Goal: Task Accomplishment & Management: Manage account settings

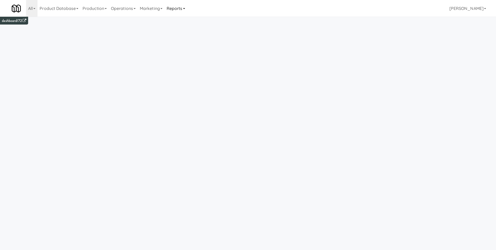
click at [174, 8] on link "Reports" at bounding box center [176, 8] width 23 height 17
click at [189, 42] on link "Payouts" at bounding box center [186, 40] width 42 height 9
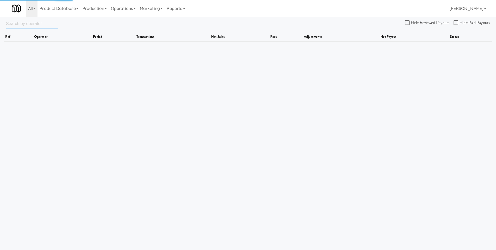
click at [35, 24] on input "text" at bounding box center [32, 24] width 52 height 10
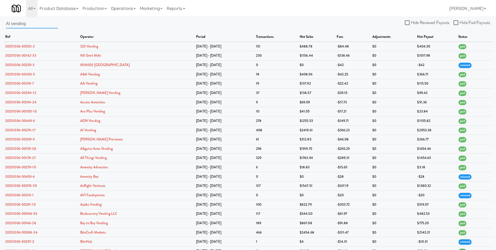
type input "AI vending"
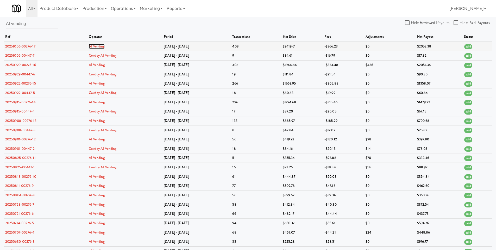
click at [99, 46] on link "AI Vending" at bounding box center [97, 46] width 16 height 5
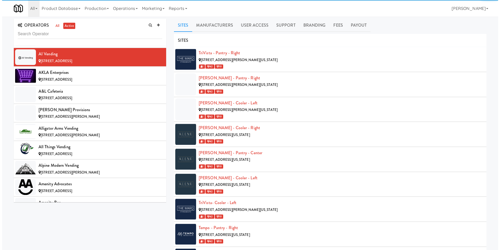
scroll to position [202, 0]
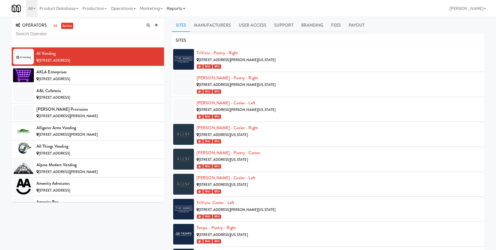
click at [181, 10] on link "Reports" at bounding box center [176, 8] width 23 height 17
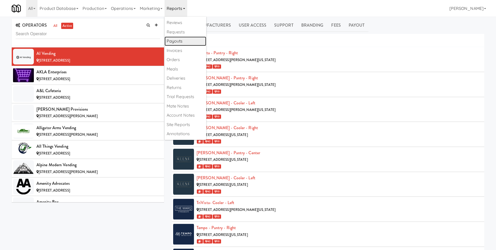
click at [186, 41] on link "Payouts" at bounding box center [186, 40] width 42 height 9
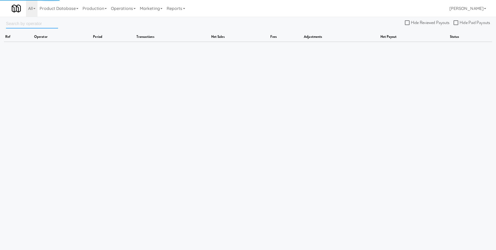
click at [40, 26] on input "text" at bounding box center [32, 24] width 52 height 10
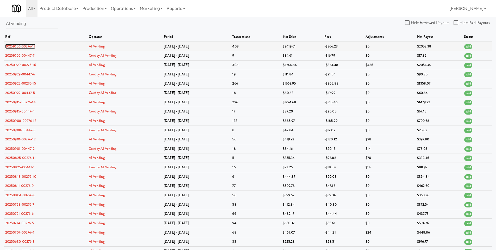
click at [33, 46] on link "20251006-00276-17" at bounding box center [20, 46] width 30 height 5
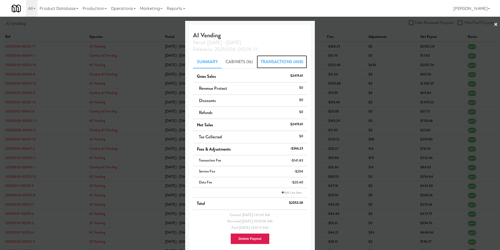
click at [278, 64] on link "Transactions (408)" at bounding box center [282, 61] width 51 height 13
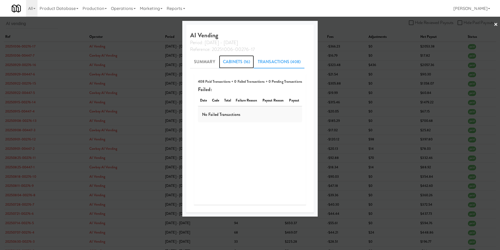
click at [232, 61] on link "Cabinets (16)" at bounding box center [236, 61] width 35 height 13
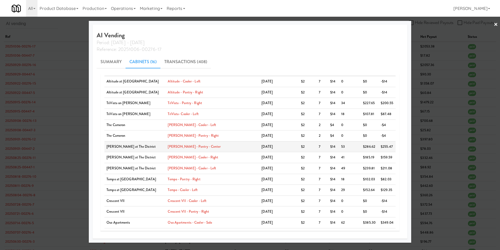
scroll to position [36, 0]
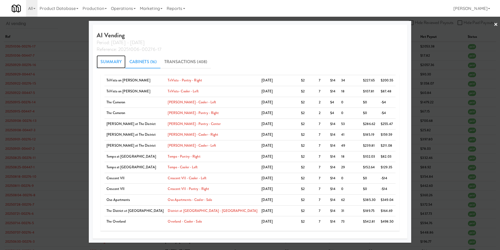
click at [124, 62] on link "Summary" at bounding box center [111, 61] width 29 height 13
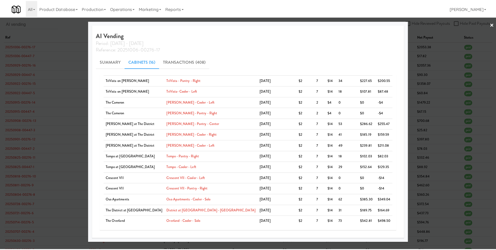
scroll to position [6, 0]
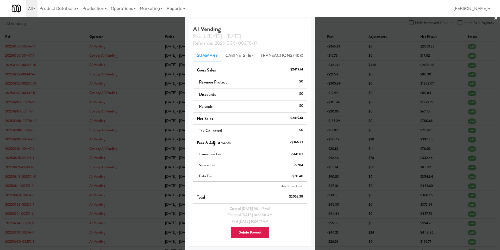
click at [345, 60] on div at bounding box center [250, 125] width 500 height 250
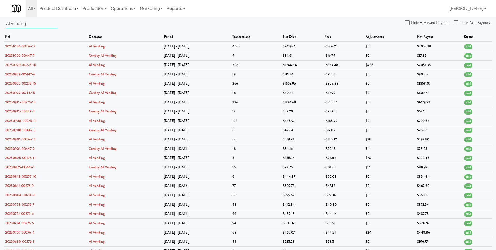
drag, startPoint x: 35, startPoint y: 25, endPoint x: -23, endPoint y: 23, distance: 58.9
click at [0, 23] on html "Okay Okay Select date: previous 2025-Oct next Su Mo Tu We Th Fr Sa 28 29 30 1 2…" at bounding box center [248, 125] width 496 height 250
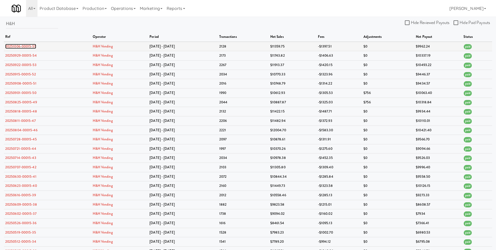
click at [23, 46] on link "20251006-00015-55" at bounding box center [20, 46] width 31 height 5
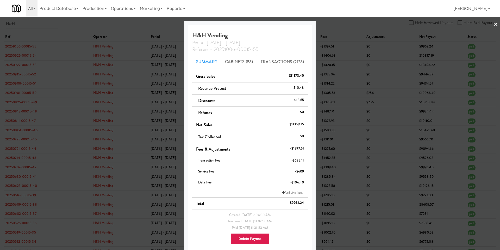
drag, startPoint x: 289, startPoint y: 161, endPoint x: 304, endPoint y: 161, distance: 15.4
click at [304, 161] on li "Transaction Fee -$682.11" at bounding box center [250, 160] width 116 height 11
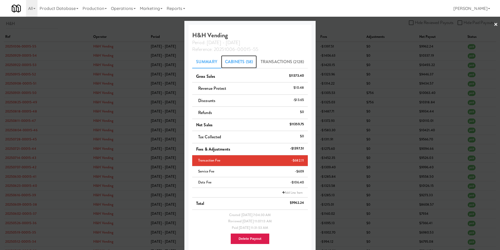
click at [237, 63] on link "Cabinets (58)" at bounding box center [239, 61] width 36 height 13
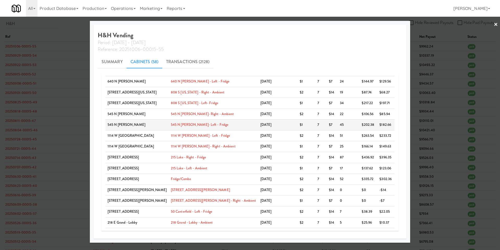
scroll to position [318, 0]
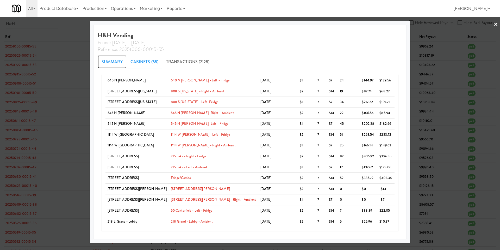
click at [127, 63] on link "Summary" at bounding box center [112, 61] width 29 height 13
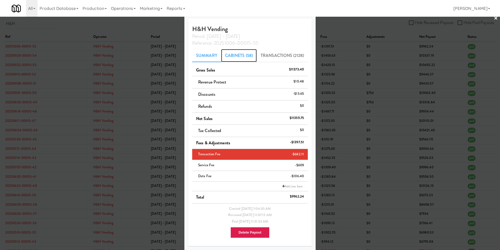
click at [241, 55] on link "Cabinets (58)" at bounding box center [239, 55] width 36 height 13
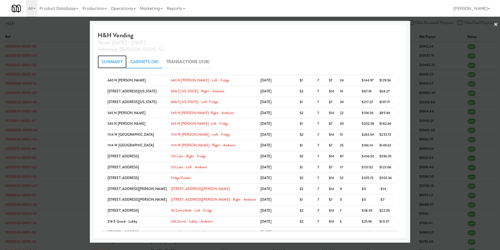
click at [127, 60] on link "Summary" at bounding box center [112, 61] width 29 height 13
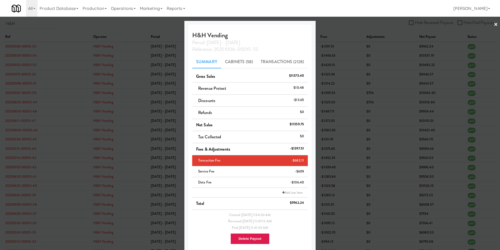
scroll to position [6, 0]
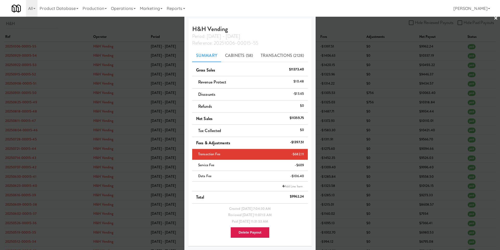
click at [489, 18] on div at bounding box center [250, 125] width 500 height 250
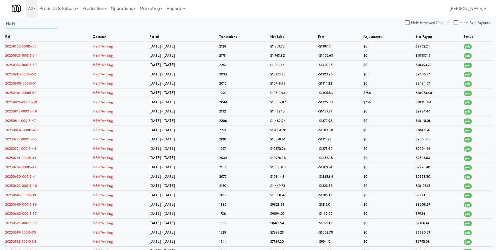
click at [23, 21] on input "H&H" at bounding box center [32, 24] width 52 height 10
drag, startPoint x: 39, startPoint y: 24, endPoint x: -9, endPoint y: 28, distance: 47.9
click at [0, 28] on html "Okay Okay Select date: previous 2025-Oct next Su Mo Tu We Th Fr Sa 28 29 30 1 2…" at bounding box center [248, 125] width 496 height 250
type input "H"
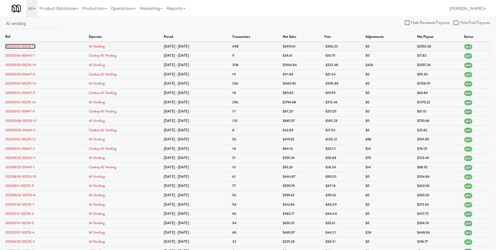
click at [24, 45] on link "20251006-00276-17" at bounding box center [20, 46] width 30 height 5
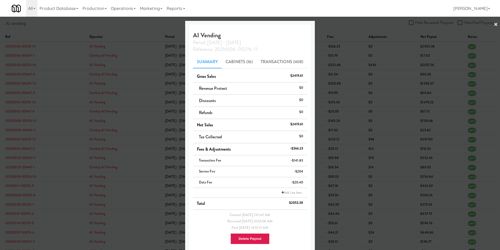
click at [100, 46] on div at bounding box center [250, 125] width 500 height 250
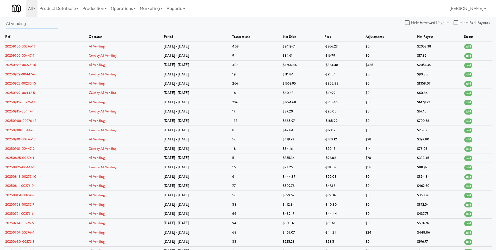
drag, startPoint x: 37, startPoint y: 22, endPoint x: -10, endPoint y: 21, distance: 47.5
click at [0, 21] on html "Okay Okay Select date: previous 2025-Oct next Su Mo Tu We Th Fr Sa 28 29 30 1 2…" at bounding box center [248, 125] width 496 height 250
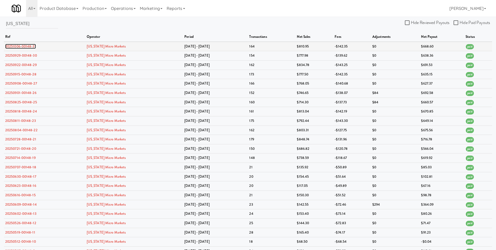
click at [21, 45] on link "20251006-00148-31" at bounding box center [20, 46] width 31 height 5
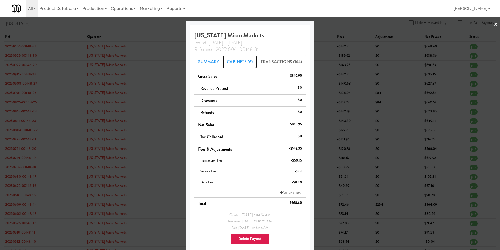
click at [243, 64] on link "Cabinets (6)" at bounding box center [240, 61] width 34 height 13
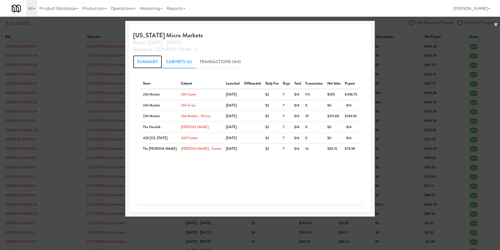
click at [162, 63] on link "Summary" at bounding box center [147, 61] width 29 height 13
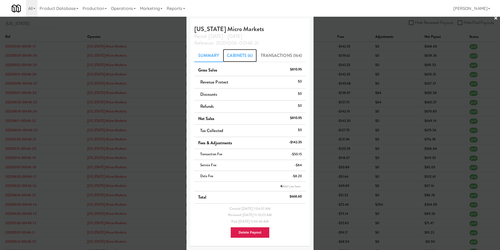
click at [233, 56] on link "Cabinets (6)" at bounding box center [240, 55] width 34 height 13
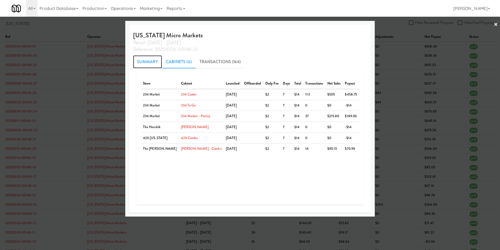
click at [162, 58] on link "Summary" at bounding box center [147, 61] width 29 height 13
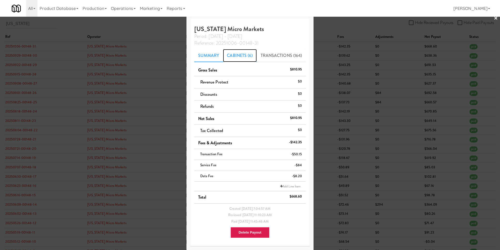
click at [235, 55] on link "Cabinets (6)" at bounding box center [240, 55] width 34 height 13
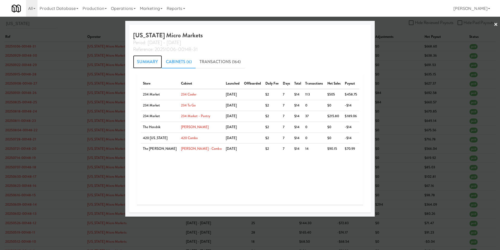
click at [149, 64] on link "Summary" at bounding box center [147, 61] width 29 height 13
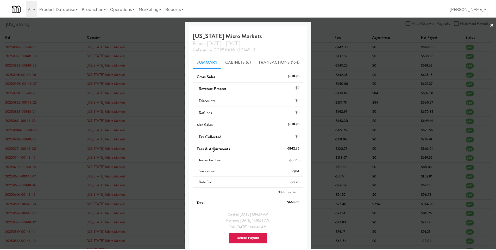
scroll to position [6, 0]
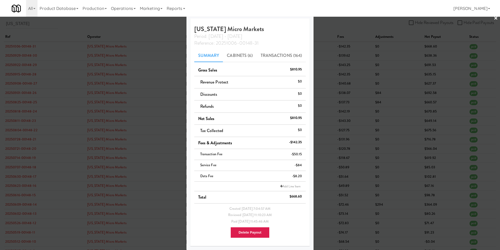
click at [128, 109] on div at bounding box center [250, 125] width 500 height 250
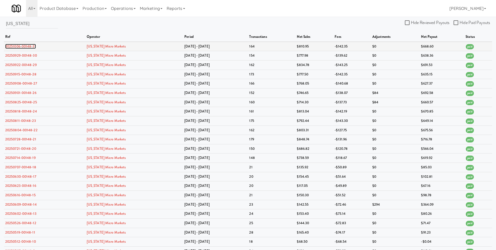
click at [17, 45] on link "20251006-00148-31" at bounding box center [20, 46] width 31 height 5
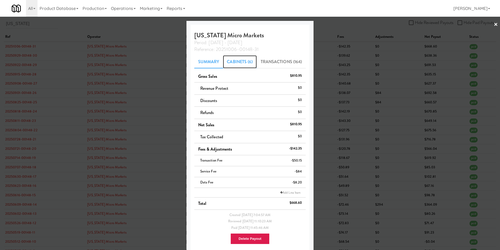
click at [242, 60] on link "Cabinets (6)" at bounding box center [240, 61] width 34 height 13
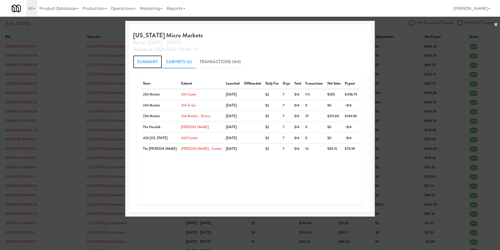
click at [157, 62] on link "Summary" at bounding box center [147, 61] width 29 height 13
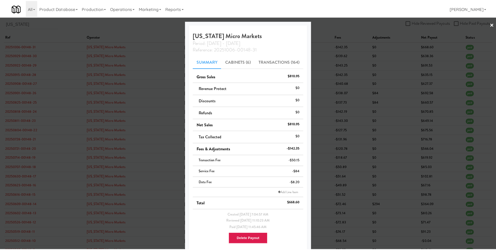
scroll to position [6, 0]
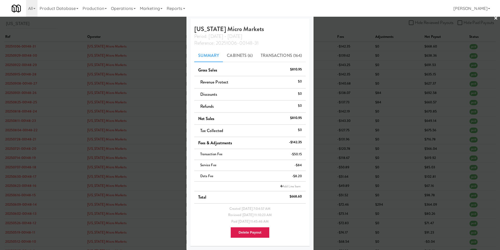
click at [345, 31] on div at bounding box center [250, 125] width 500 height 250
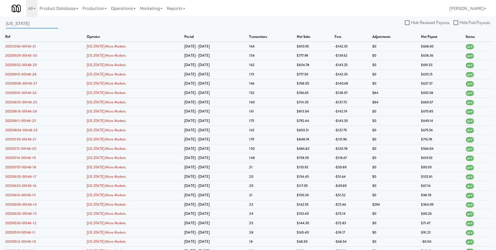
drag, startPoint x: 29, startPoint y: 21, endPoint x: -10, endPoint y: 19, distance: 39.1
click at [0, 19] on html "Okay Okay Select date: previous 2025-Oct next Su Mo Tu We Th Fr Sa 28 29 30 1 2…" at bounding box center [248, 125] width 496 height 250
drag, startPoint x: 29, startPoint y: 26, endPoint x: -9, endPoint y: 24, distance: 37.6
click at [0, 24] on html "Okay Okay Select date: previous 2025-Oct next Su Mo Tu We Th Fr Sa 28 29 30 1 2…" at bounding box center [248, 125] width 496 height 250
type input "H&H"
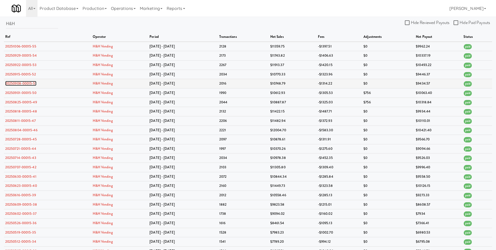
click at [22, 83] on link "20250908-00015-51" at bounding box center [20, 83] width 31 height 5
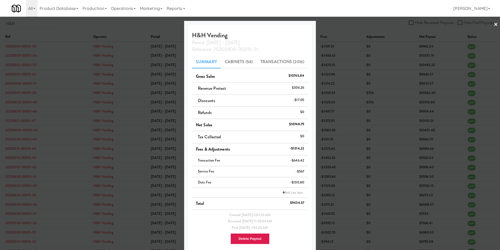
click at [24, 73] on div at bounding box center [250, 125] width 500 height 250
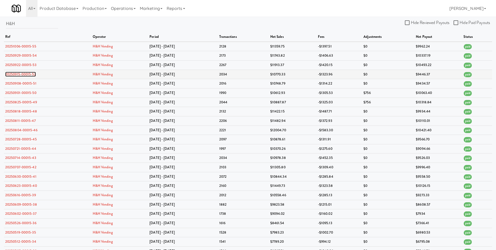
click at [23, 73] on link "20250915-00015-52" at bounding box center [20, 74] width 31 height 5
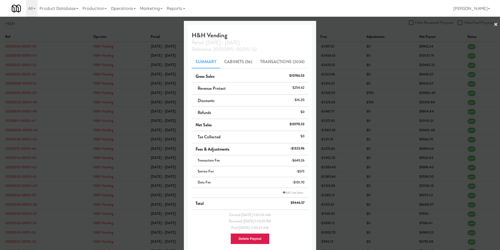
click at [28, 65] on div at bounding box center [250, 125] width 500 height 250
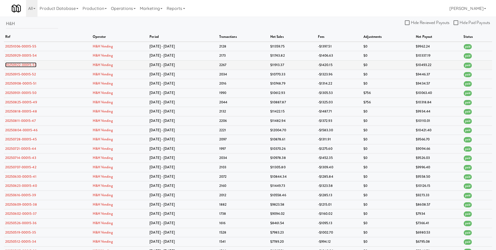
click at [26, 65] on link "20250922-00015-53" at bounding box center [20, 64] width 31 height 5
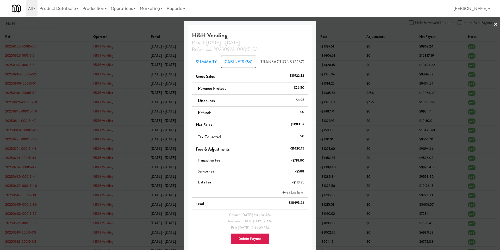
click at [251, 60] on link "Cabinets (56)" at bounding box center [239, 61] width 36 height 13
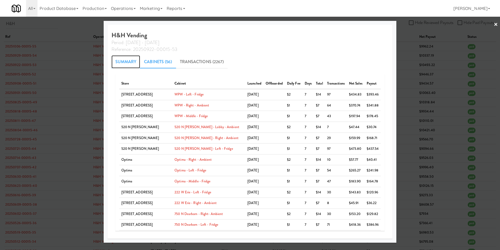
click at [136, 65] on link "Summary" at bounding box center [126, 61] width 29 height 13
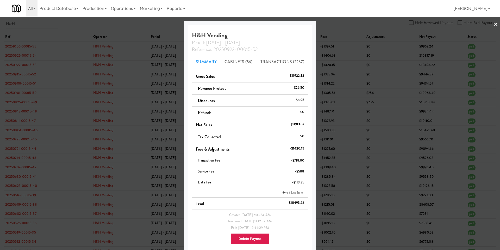
scroll to position [6, 0]
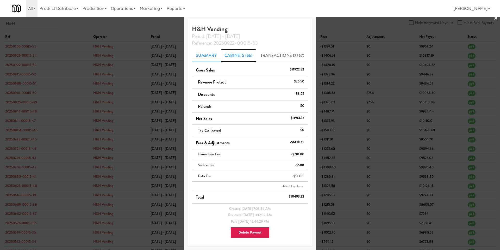
click at [235, 52] on link "Cabinets (56)" at bounding box center [239, 55] width 36 height 13
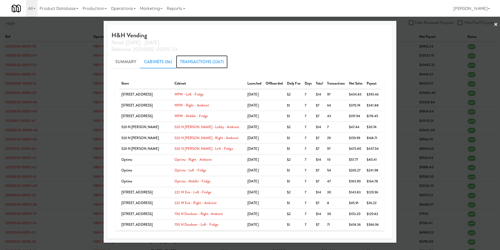
click at [219, 61] on link "Transactions (2267)" at bounding box center [202, 61] width 52 height 13
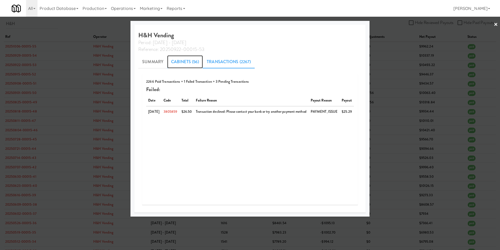
click at [173, 64] on link "Cabinets (56)" at bounding box center [185, 61] width 36 height 13
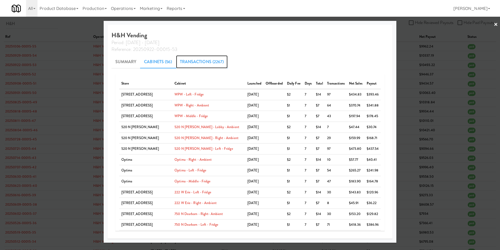
click at [217, 60] on link "Transactions (2267)" at bounding box center [202, 61] width 52 height 13
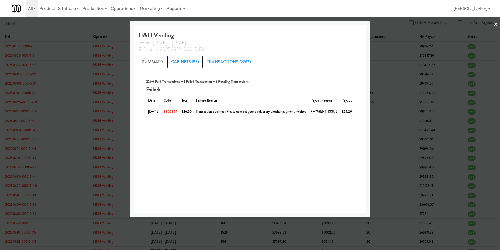
click at [169, 62] on link "Cabinets (56)" at bounding box center [185, 61] width 36 height 13
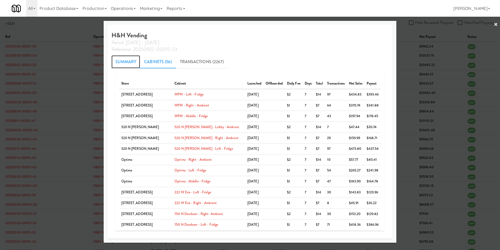
click at [140, 62] on link "Summary" at bounding box center [126, 61] width 29 height 13
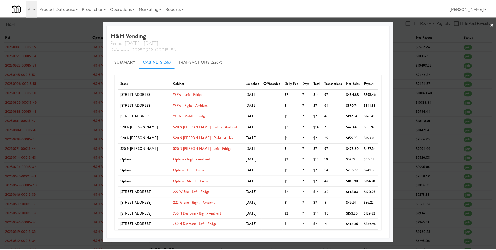
scroll to position [6, 0]
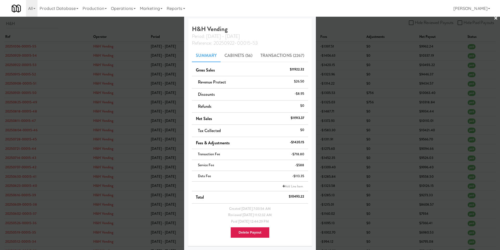
click at [16, 105] on div at bounding box center [250, 125] width 500 height 250
